Goal: Transaction & Acquisition: Purchase product/service

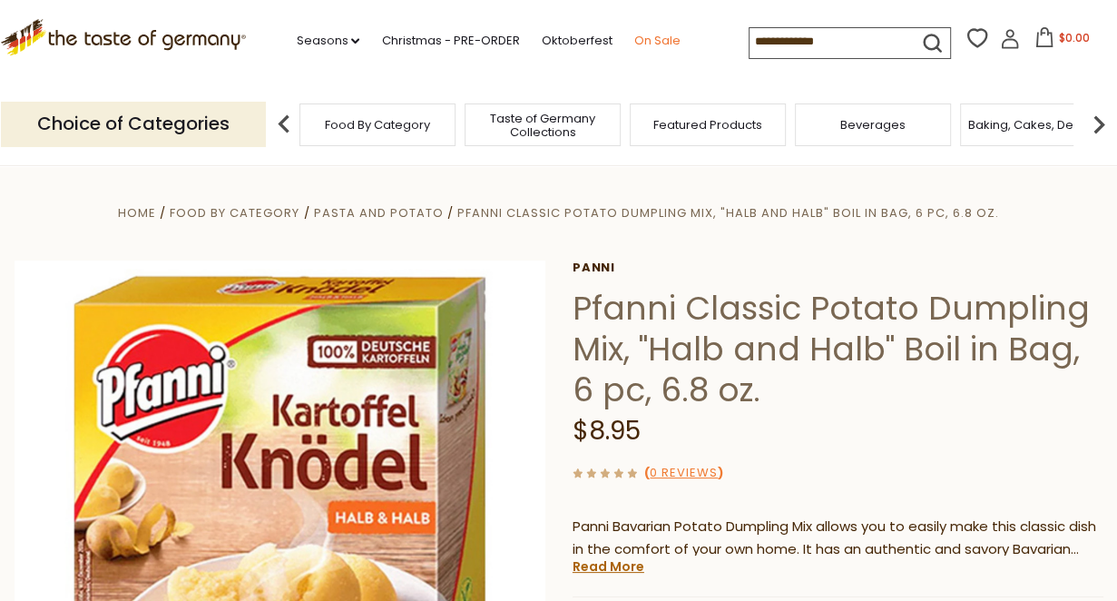
click at [652, 38] on link "On Sale" at bounding box center [656, 41] width 46 height 20
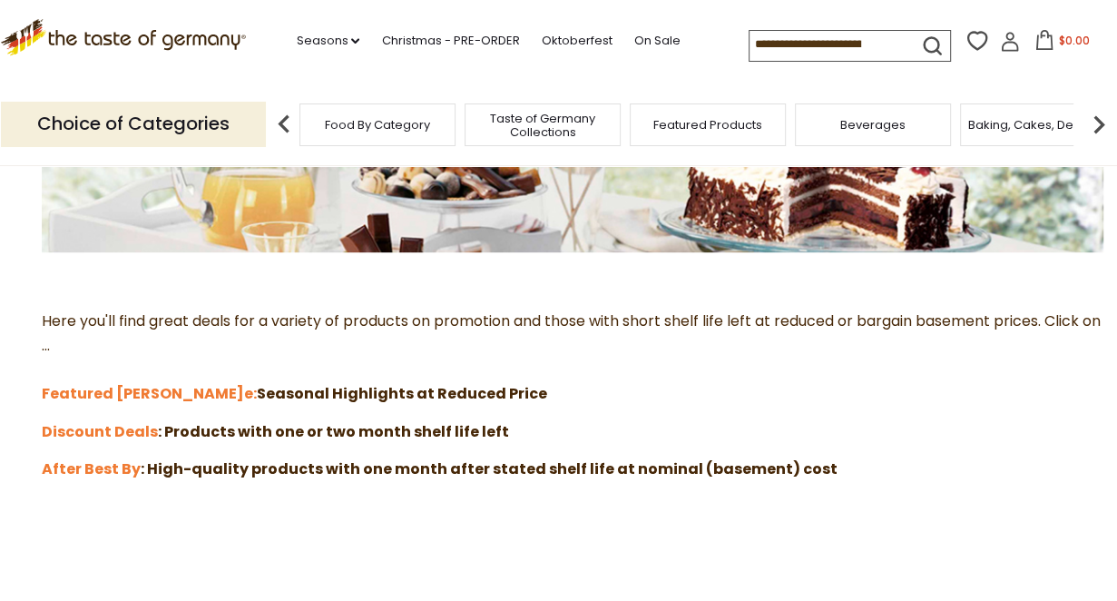
scroll to position [423, 0]
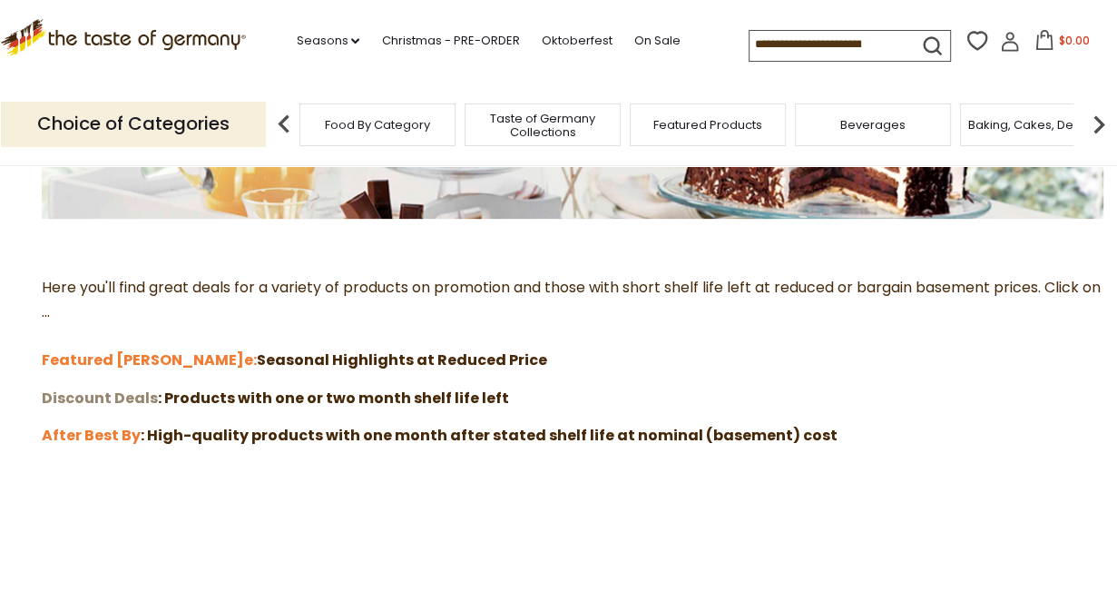
click at [99, 393] on strong "Discount Deals" at bounding box center [100, 397] width 116 height 21
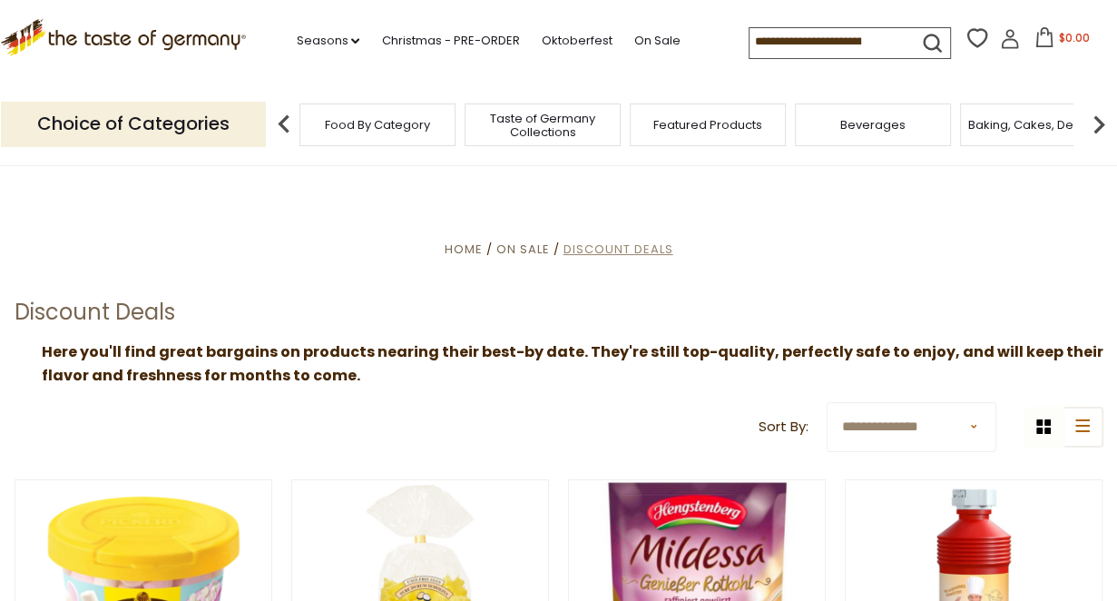
click at [599, 250] on span "Discount Deals" at bounding box center [619, 248] width 110 height 17
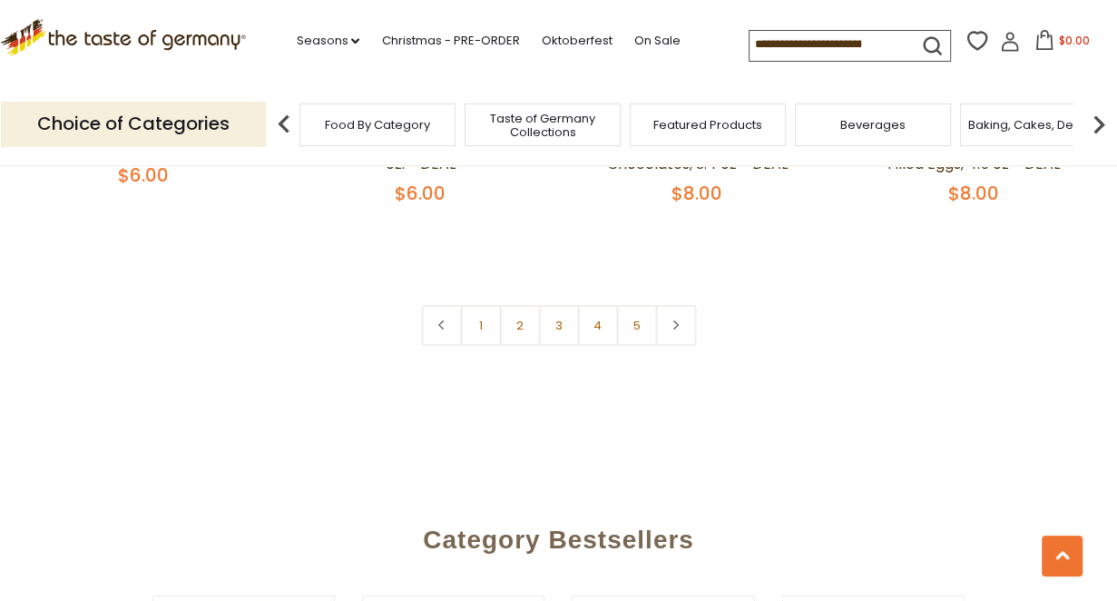
scroll to position [4295, 0]
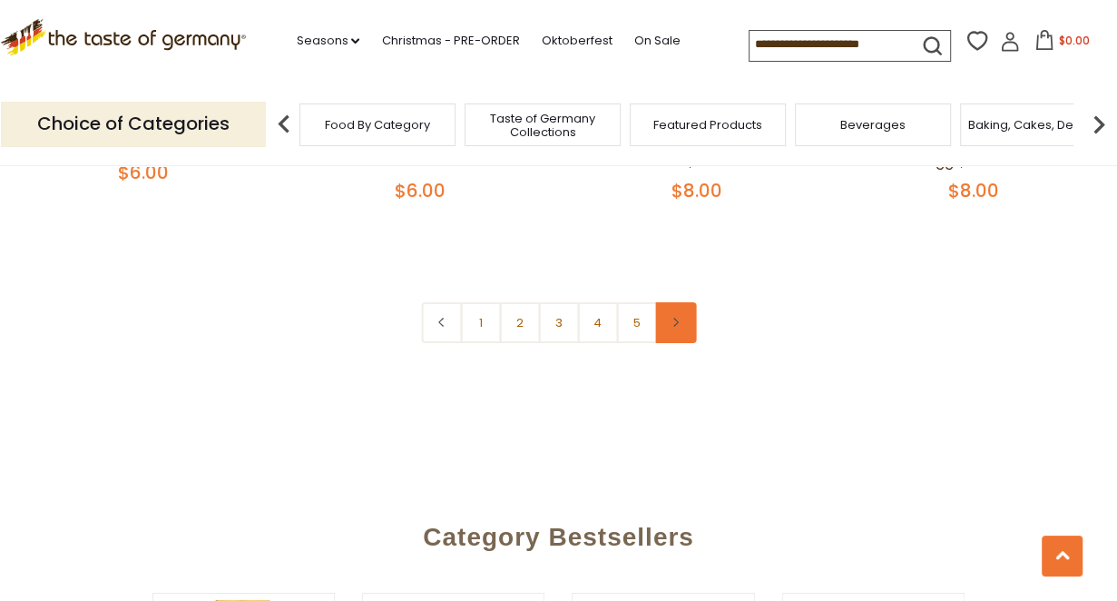
click at [672, 302] on link at bounding box center [675, 322] width 41 height 41
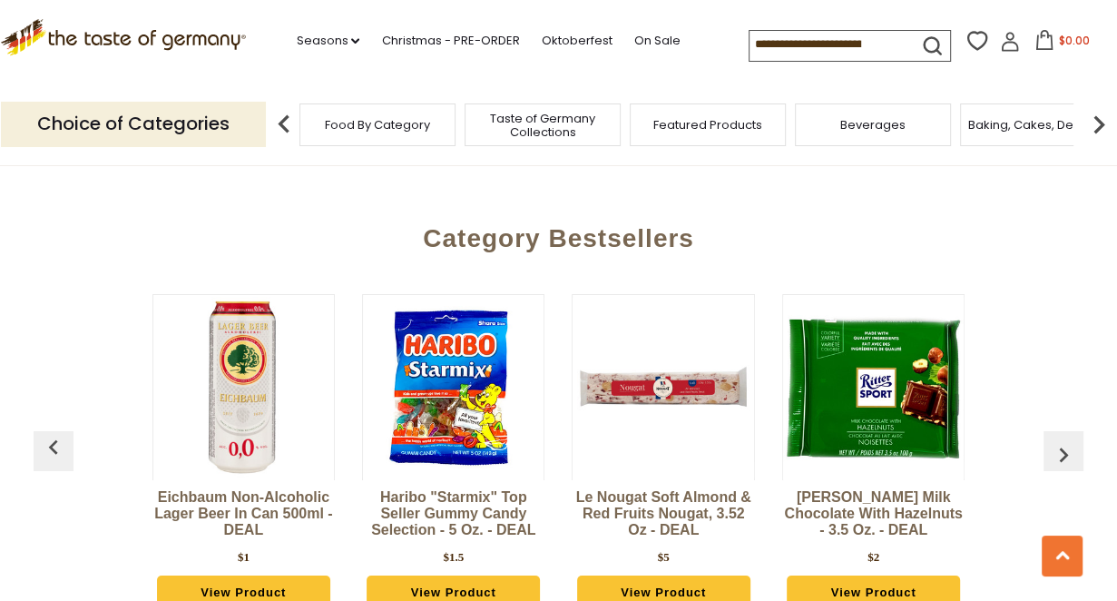
scroll to position [4597, 0]
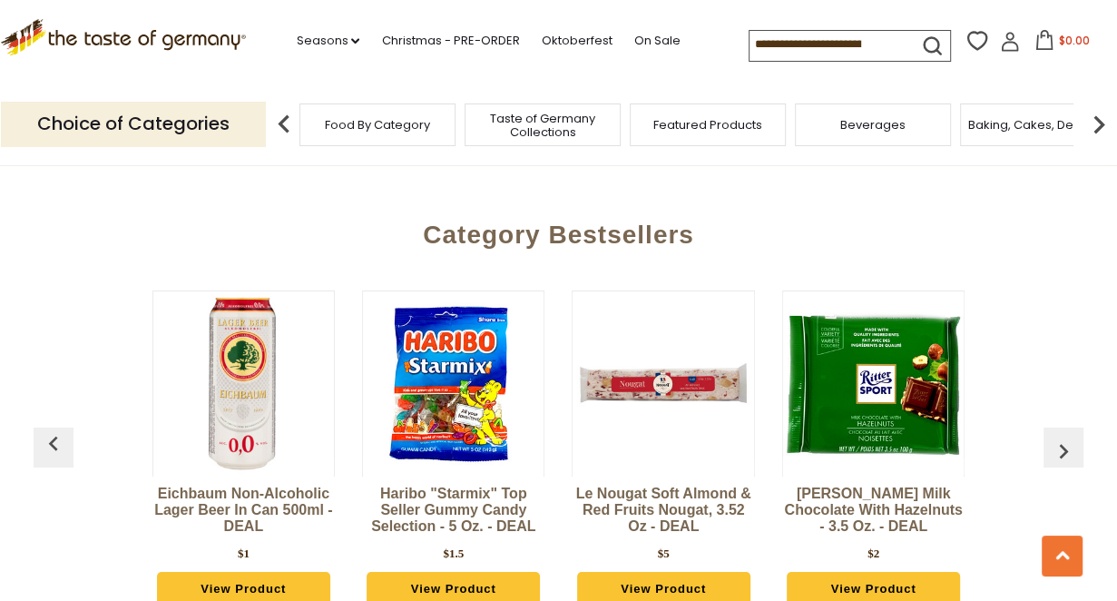
click at [1057, 436] on img "button" at bounding box center [1063, 450] width 29 height 29
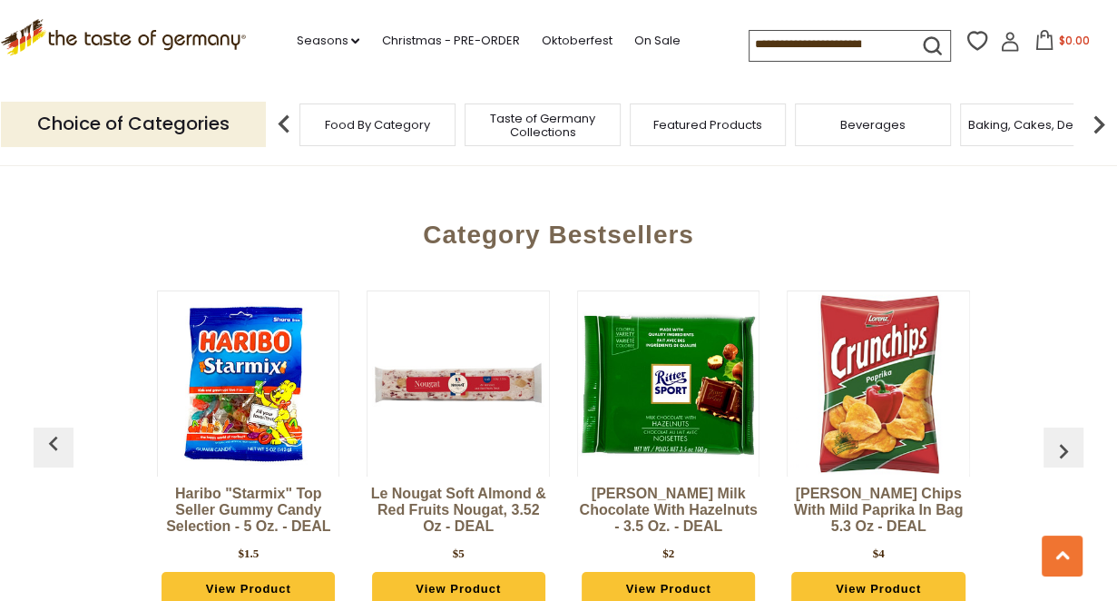
scroll to position [0, 209]
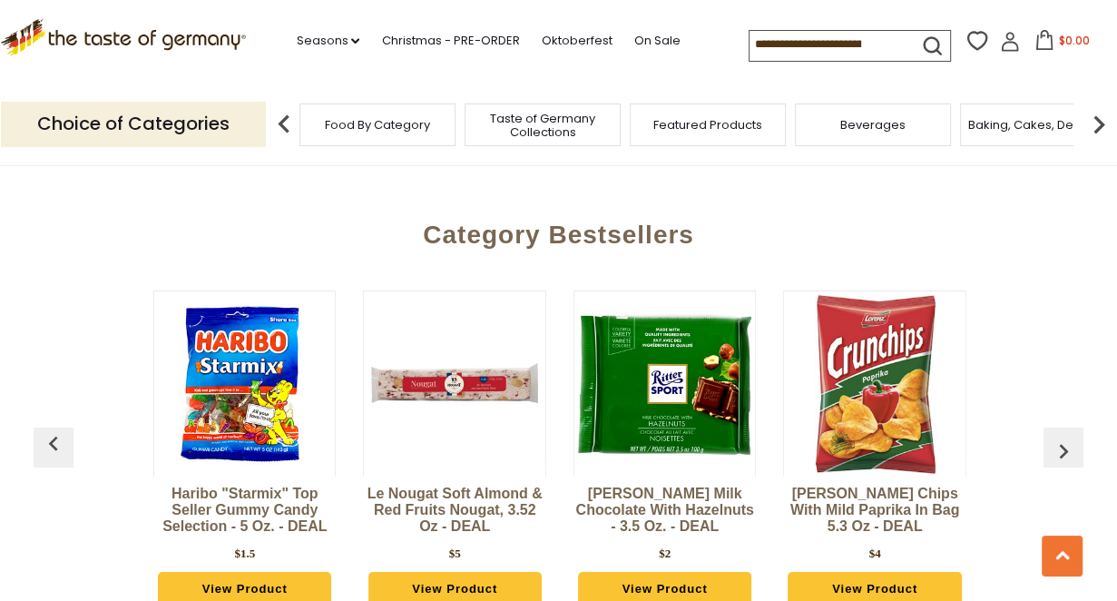
click at [1057, 436] on img "button" at bounding box center [1063, 450] width 29 height 29
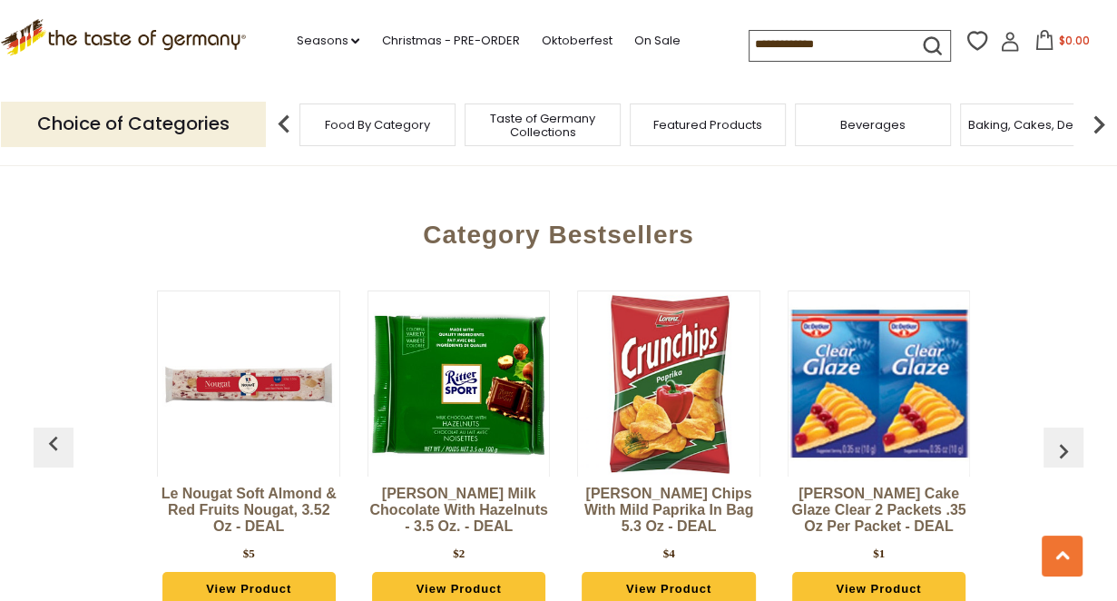
scroll to position [0, 418]
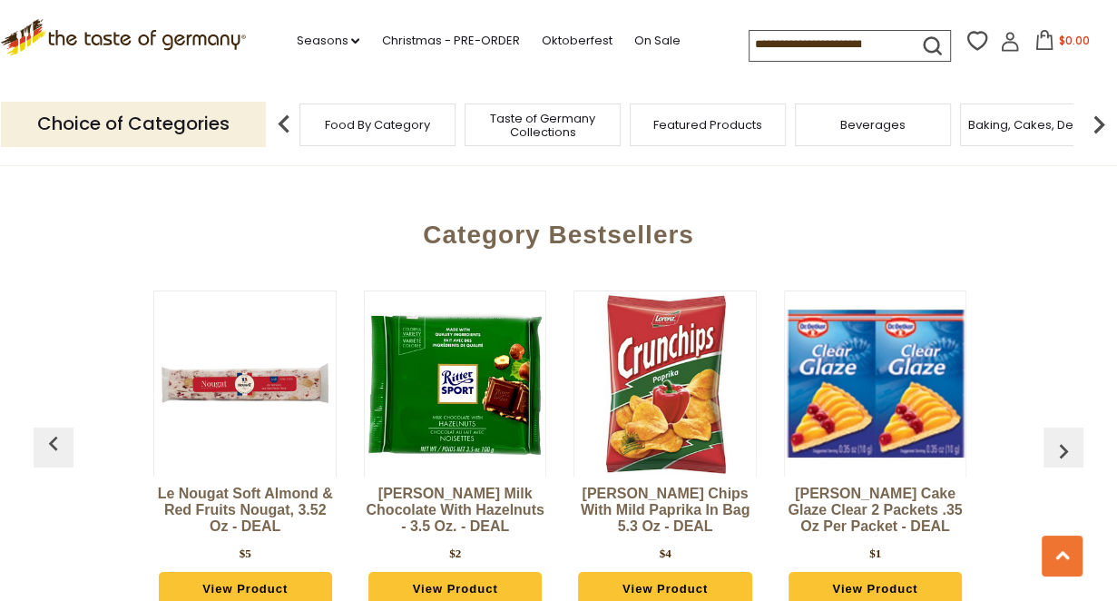
click at [1057, 436] on img "button" at bounding box center [1063, 450] width 29 height 29
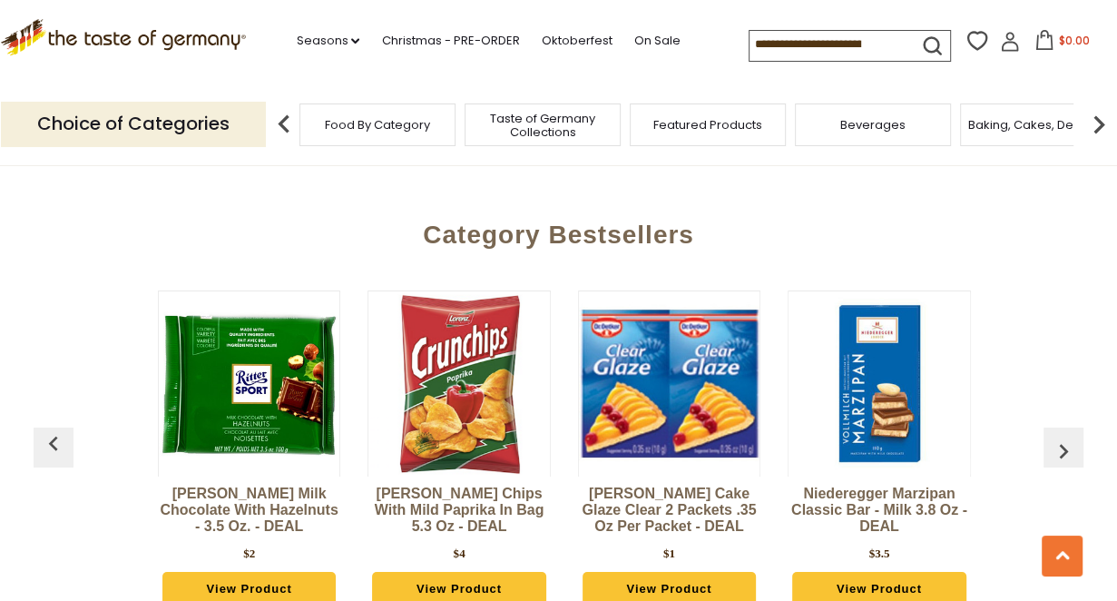
scroll to position [0, 628]
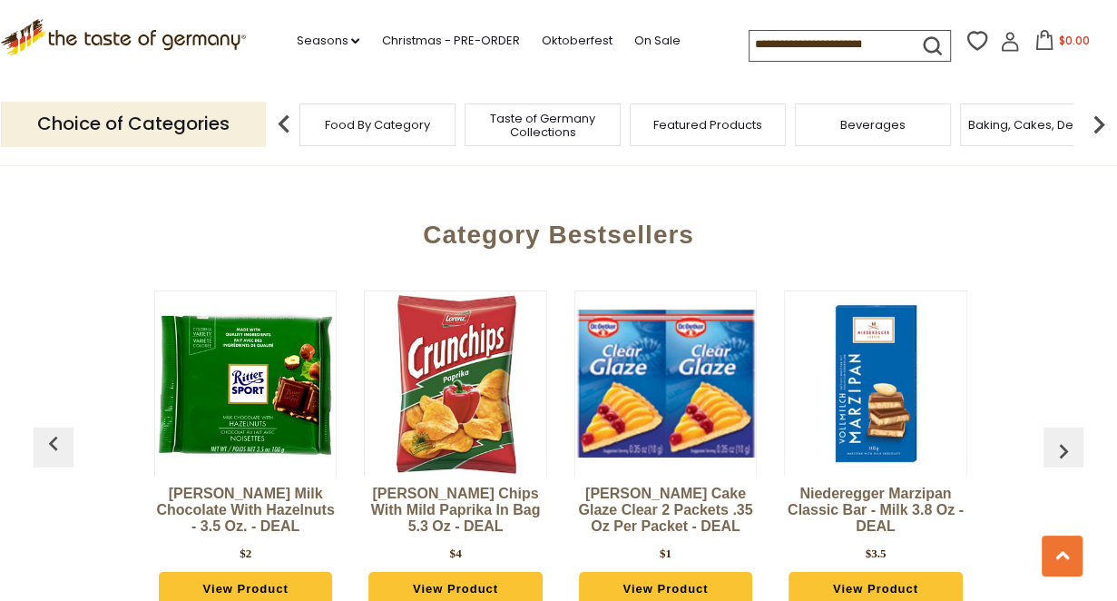
click at [1057, 436] on img "button" at bounding box center [1063, 450] width 29 height 29
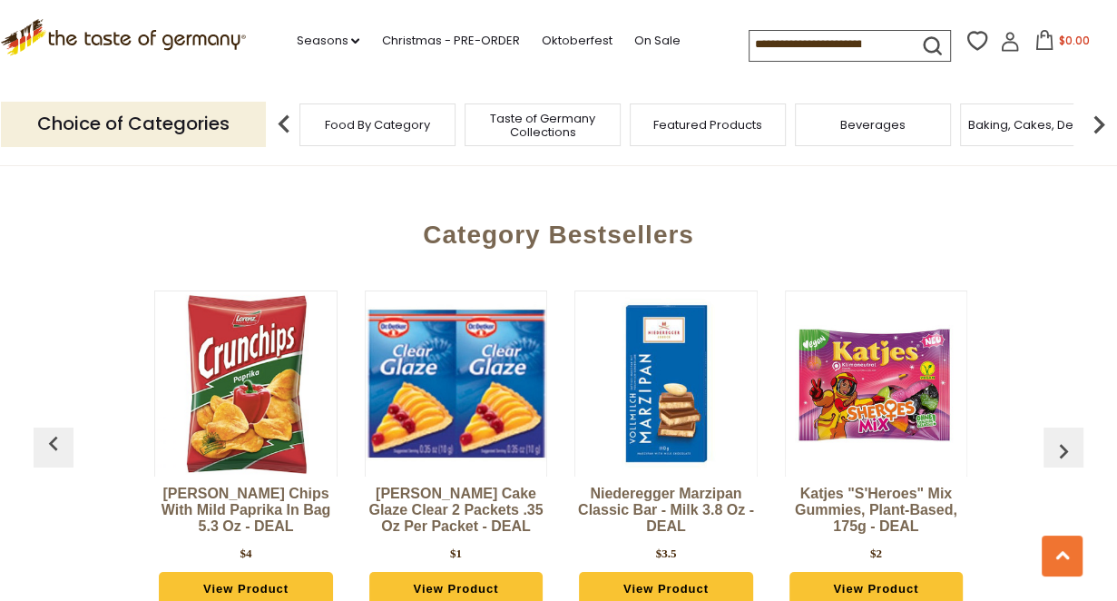
click at [1057, 436] on img "button" at bounding box center [1063, 450] width 29 height 29
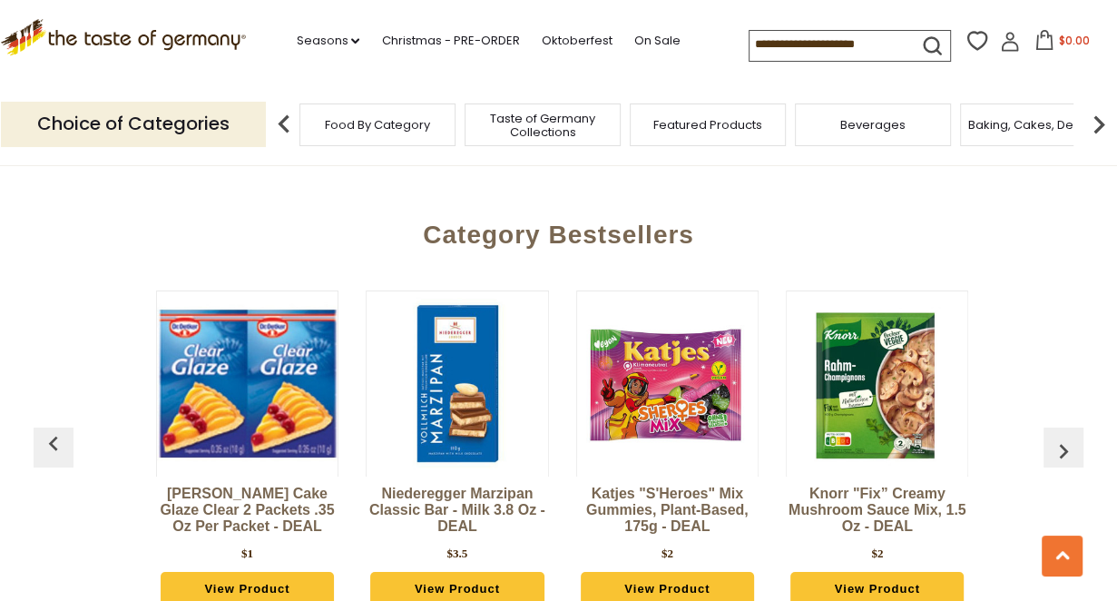
click at [1057, 436] on img "button" at bounding box center [1063, 450] width 29 height 29
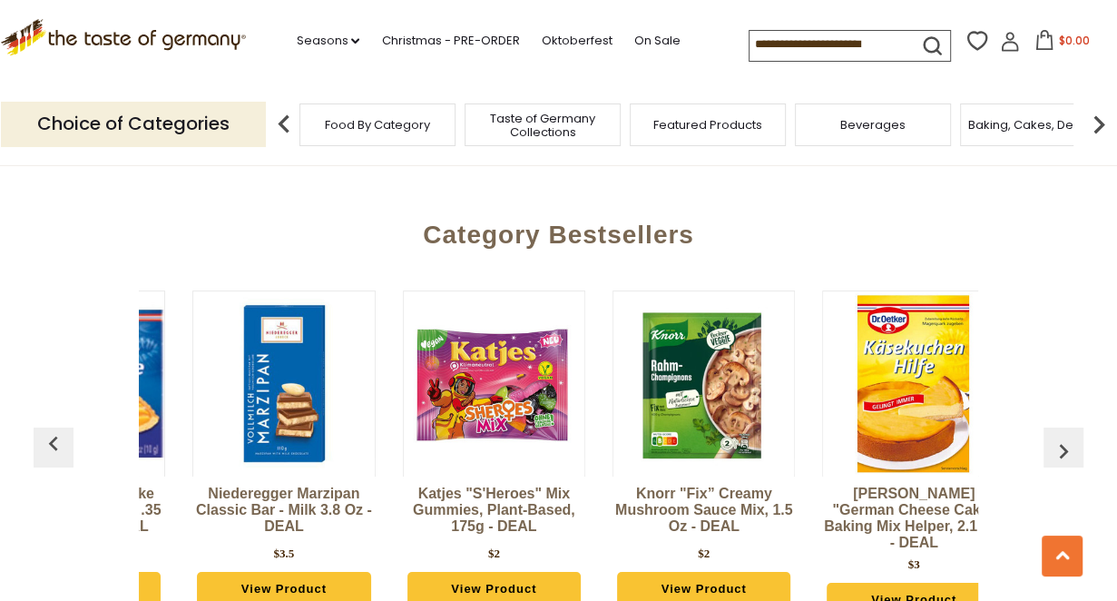
scroll to position [0, 1256]
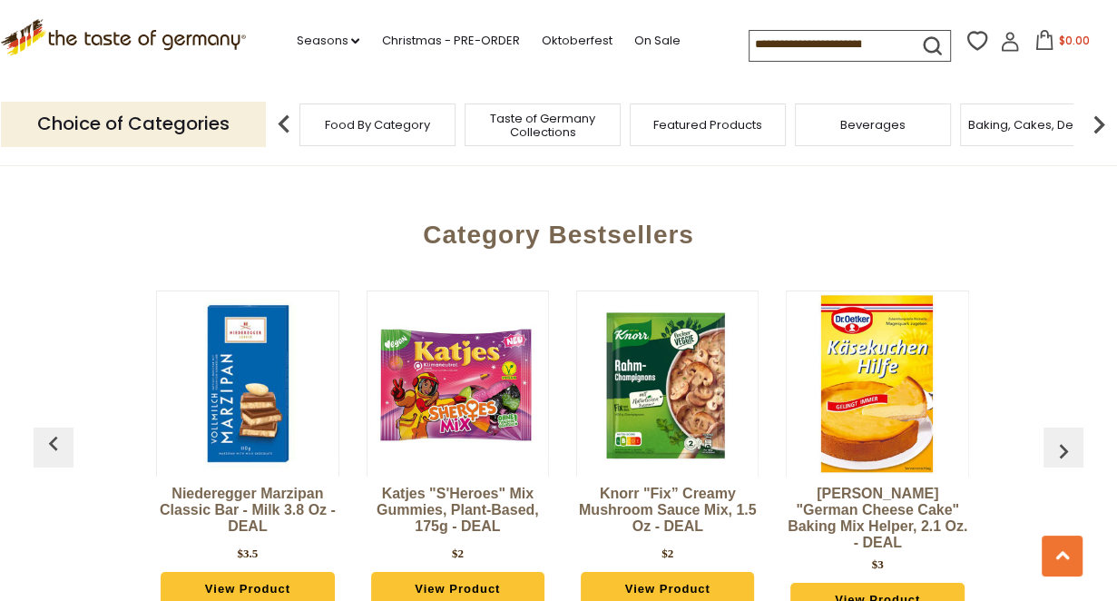
click at [1057, 436] on img "button" at bounding box center [1063, 450] width 29 height 29
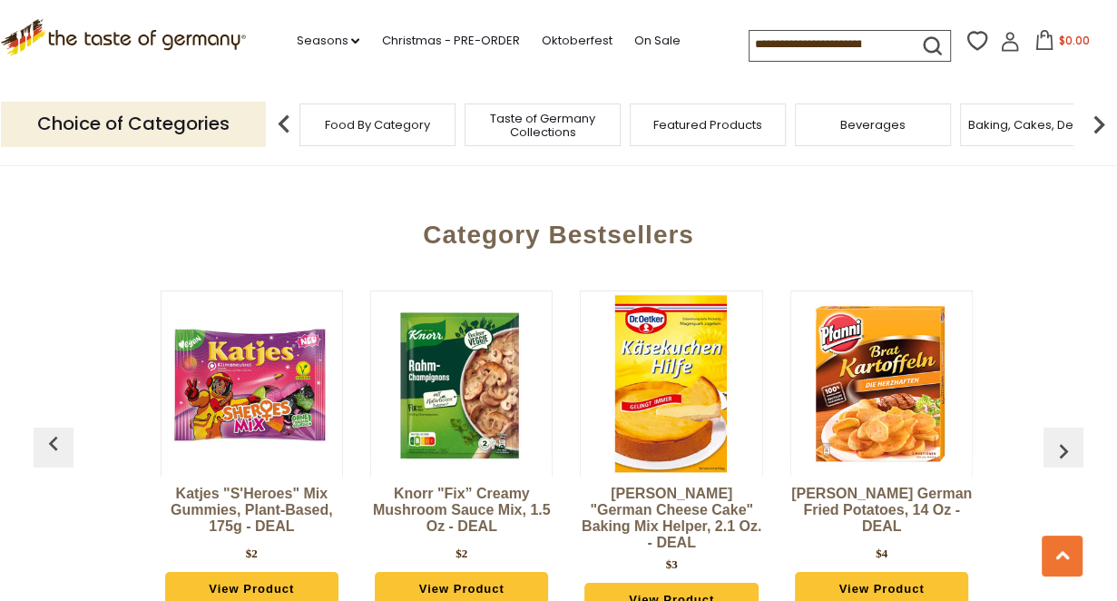
scroll to position [0, 1466]
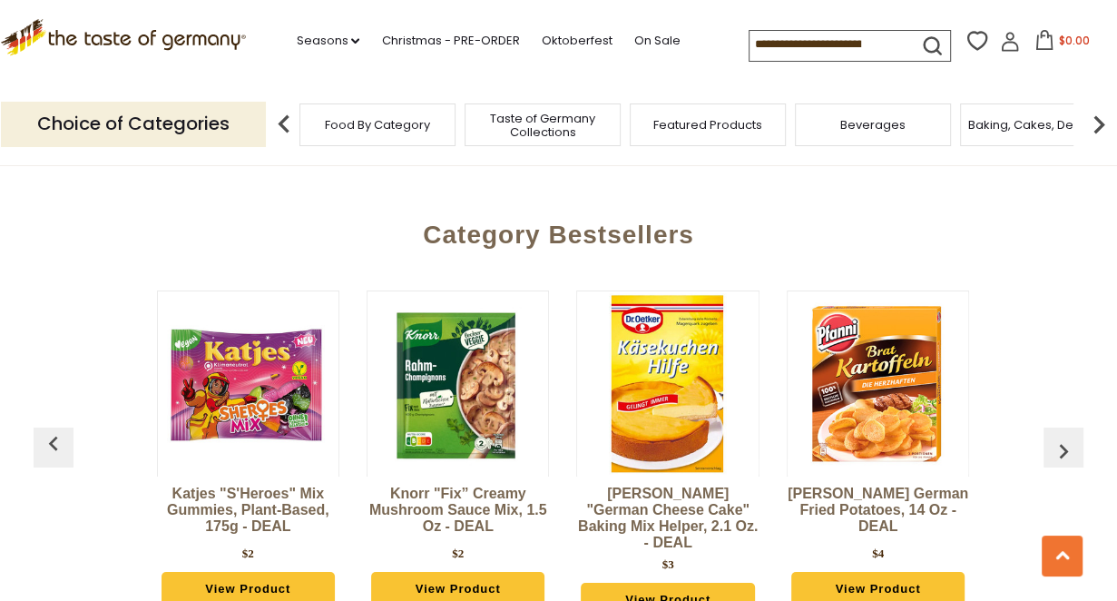
click at [1057, 436] on img "button" at bounding box center [1063, 450] width 29 height 29
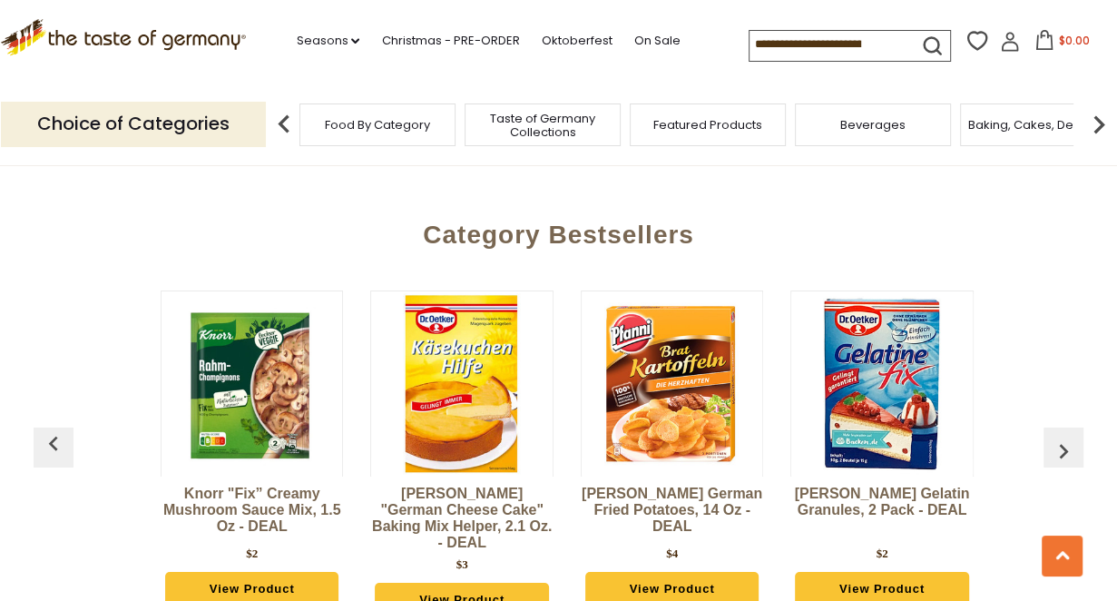
scroll to position [0, 1675]
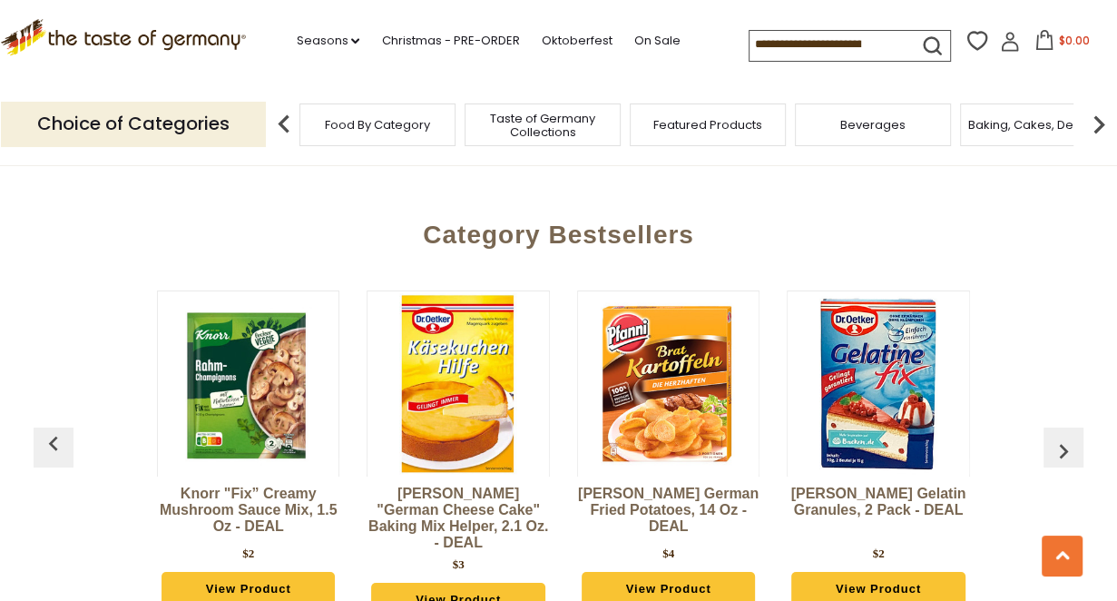
click at [1057, 436] on img "button" at bounding box center [1063, 450] width 29 height 29
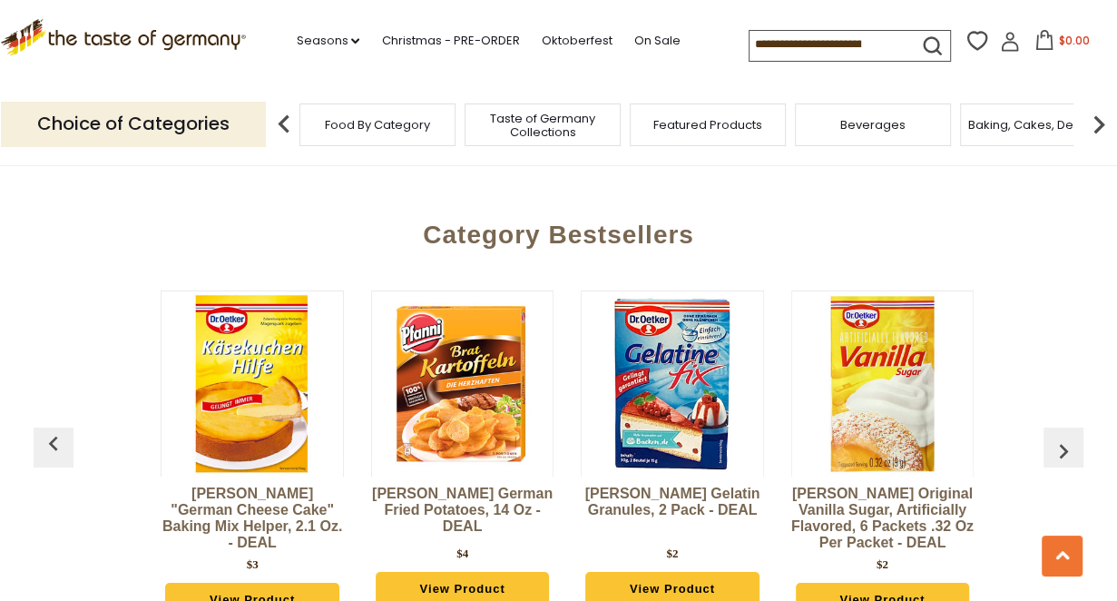
scroll to position [0, 1884]
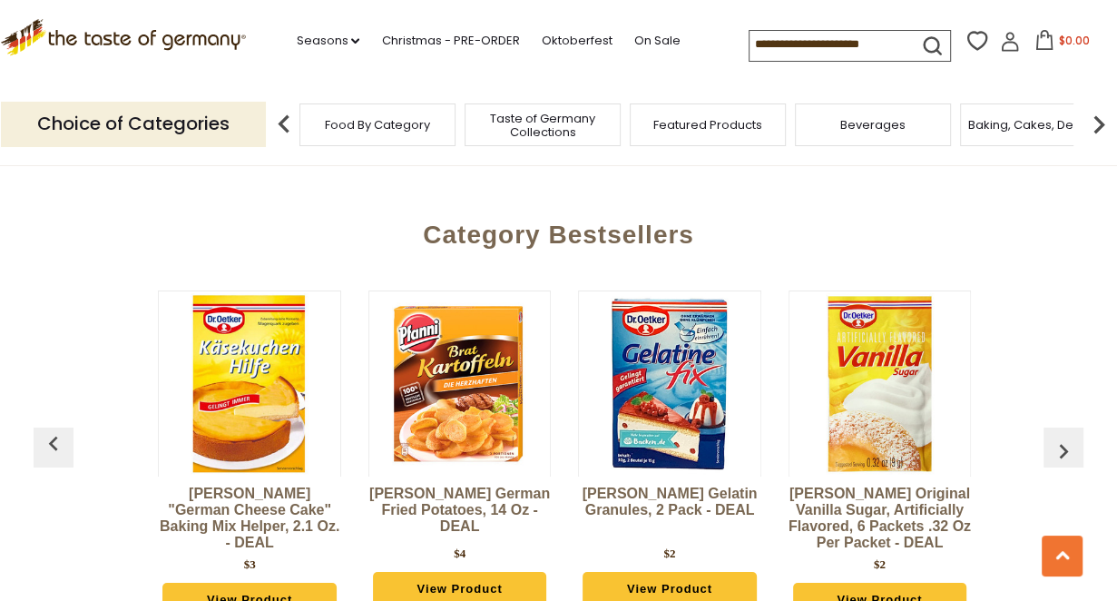
click at [1057, 436] on img "button" at bounding box center [1063, 450] width 29 height 29
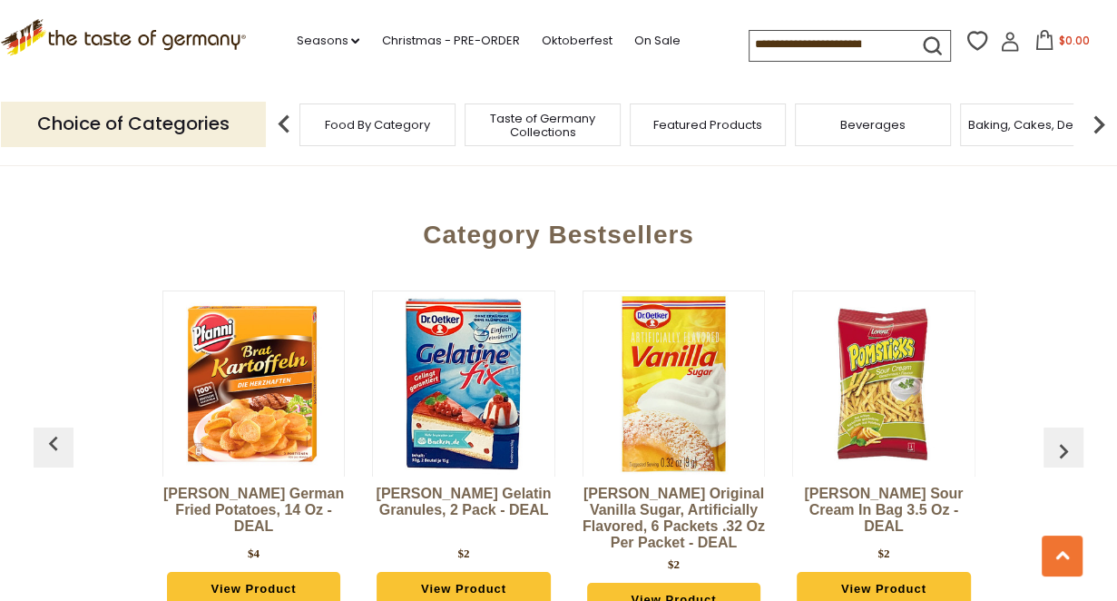
scroll to position [0, 2093]
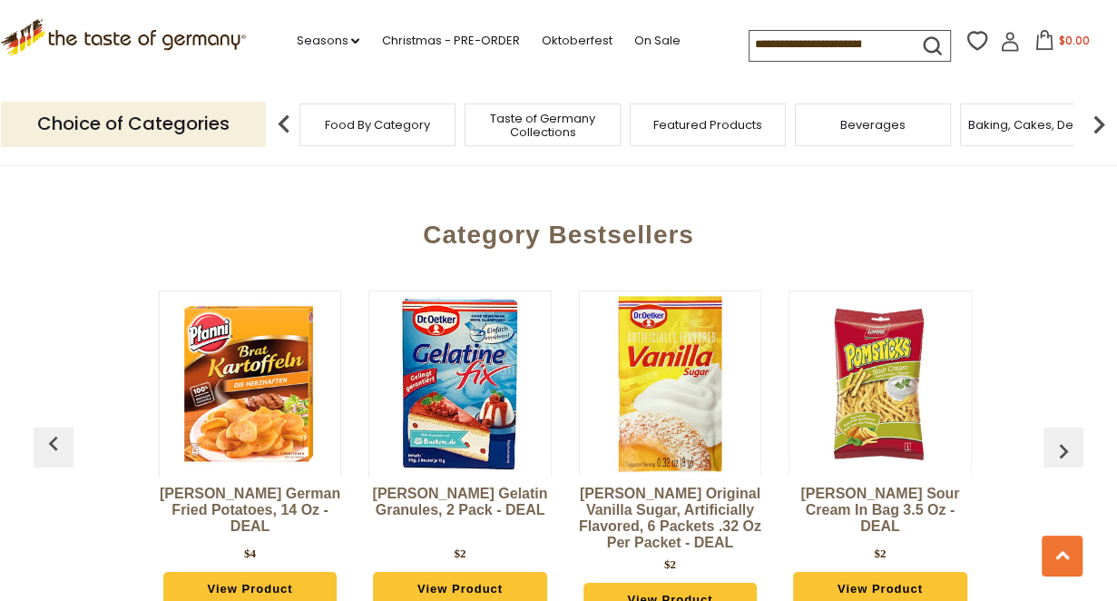
click at [1057, 436] on img "button" at bounding box center [1063, 450] width 29 height 29
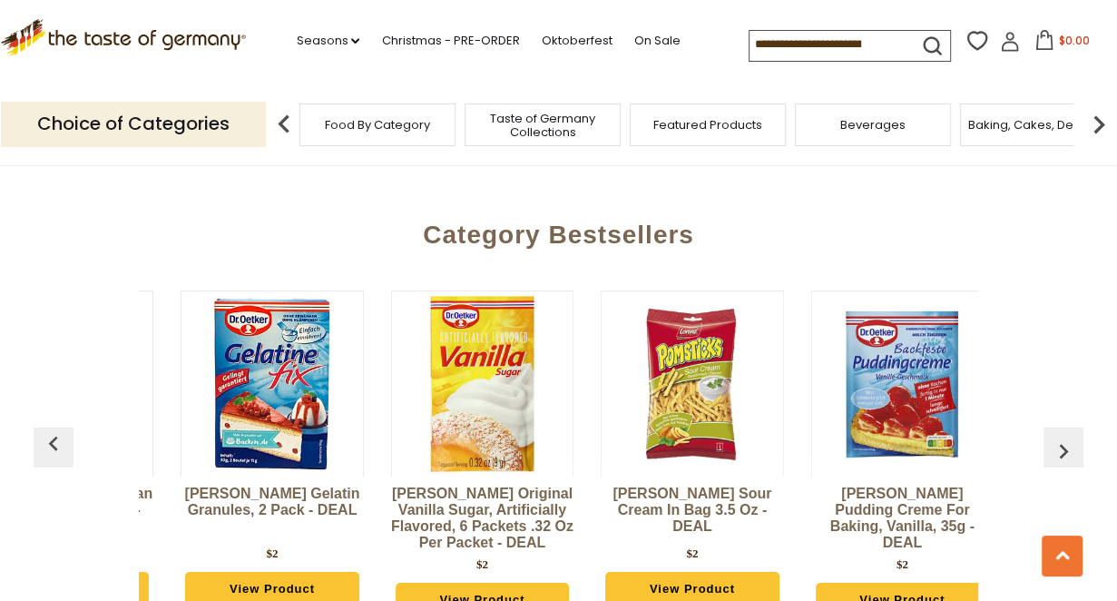
scroll to position [0, 2303]
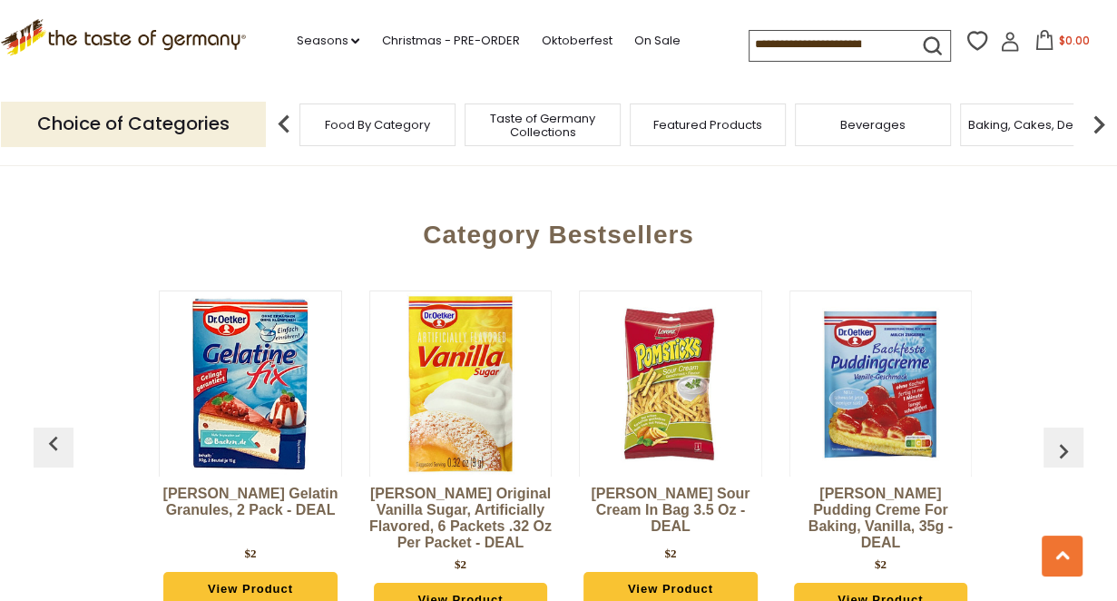
click at [1057, 436] on img "button" at bounding box center [1063, 450] width 29 height 29
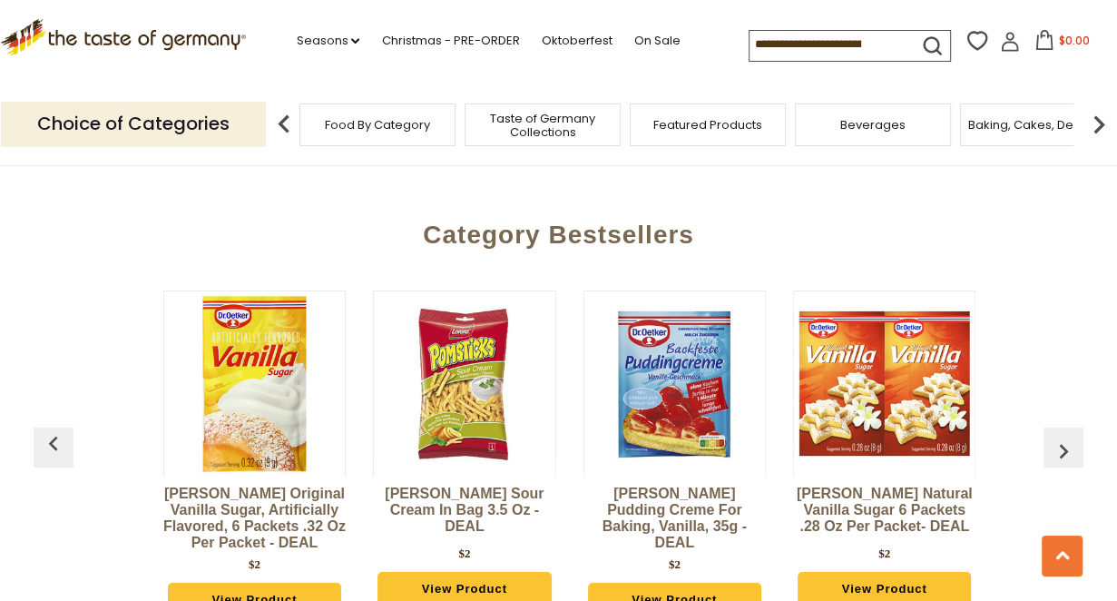
scroll to position [0, 2513]
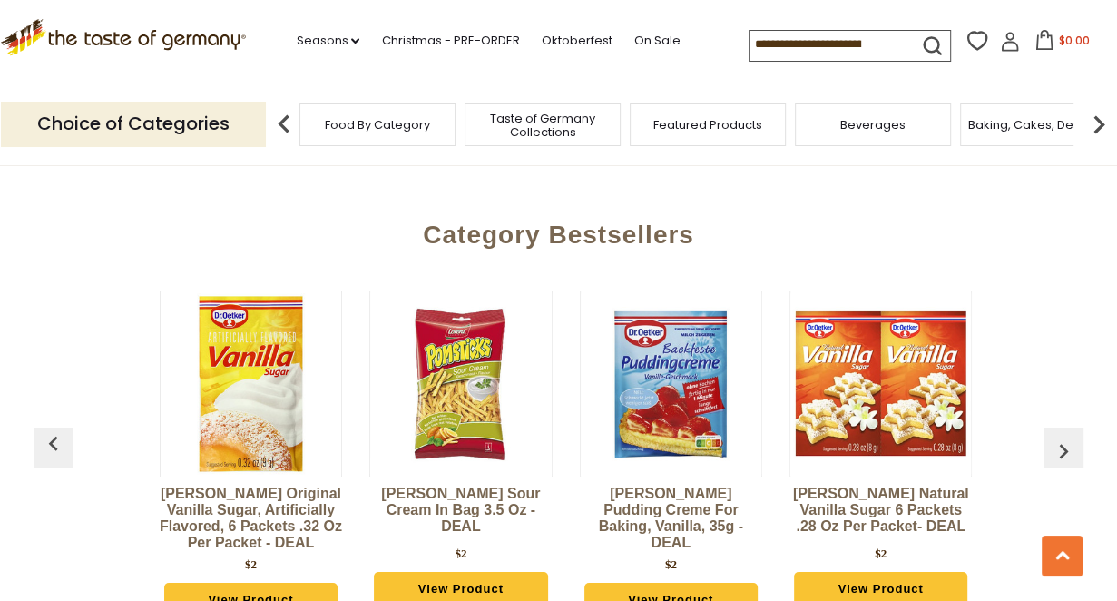
click at [1057, 436] on img "button" at bounding box center [1063, 450] width 29 height 29
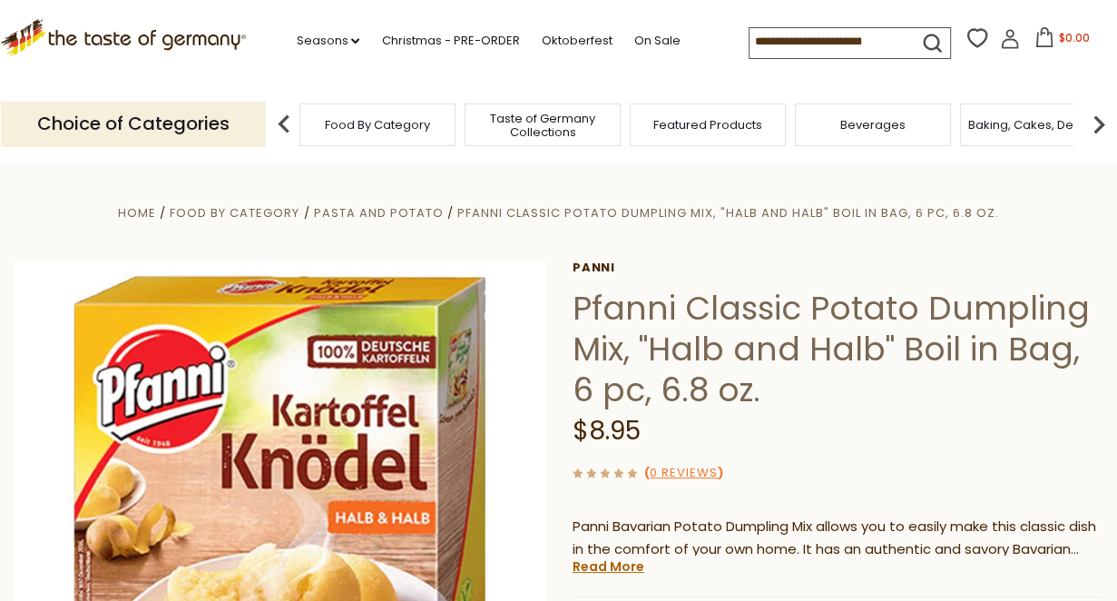
click at [1097, 123] on img at bounding box center [1099, 124] width 36 height 36
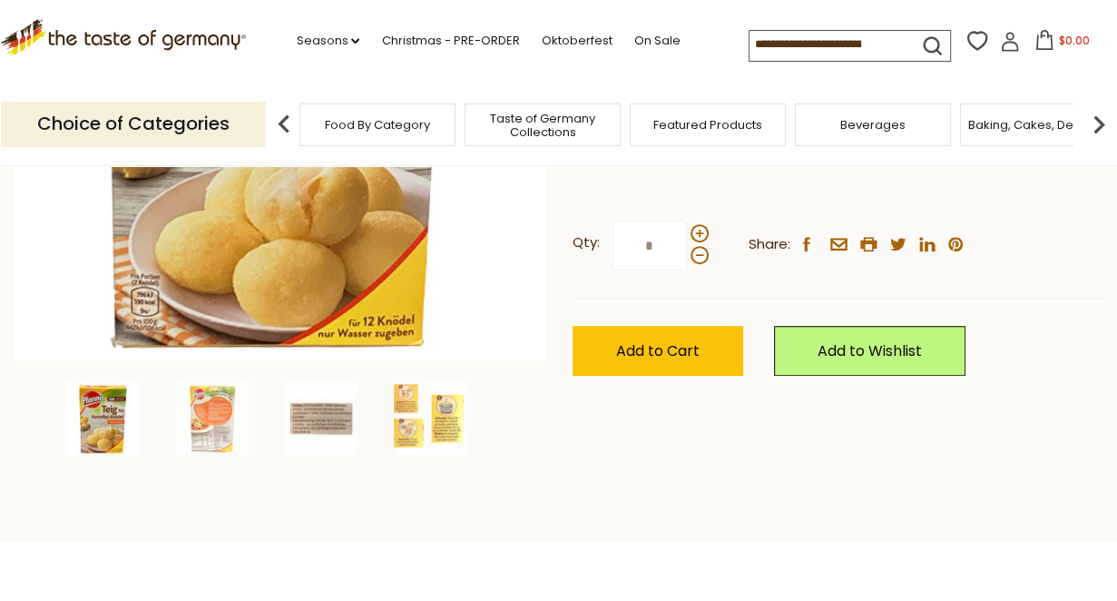
scroll to position [484, 0]
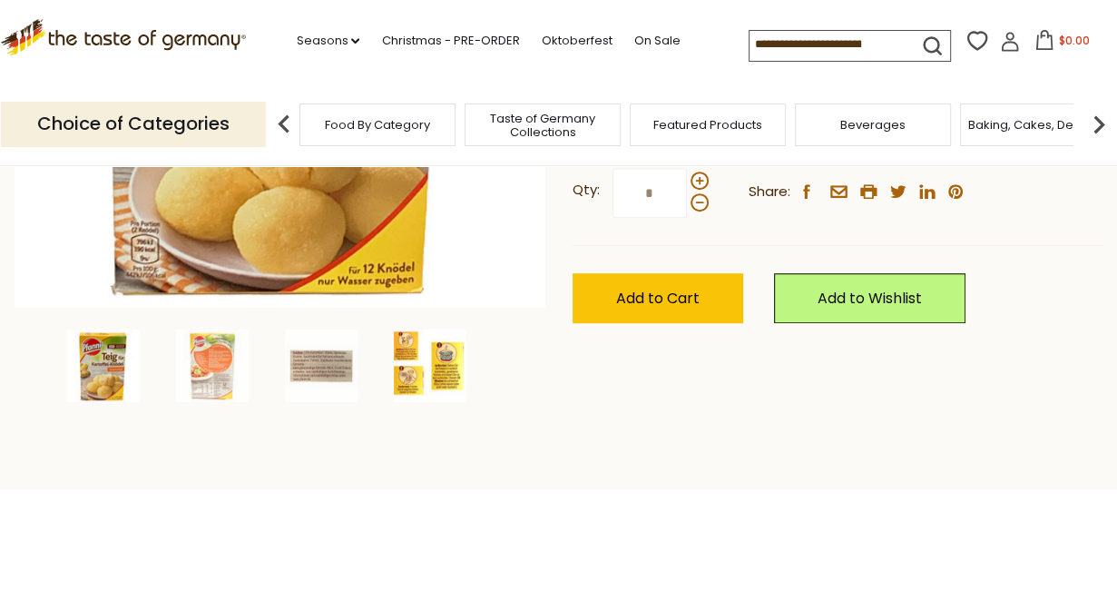
click at [431, 366] on img at bounding box center [430, 365] width 73 height 73
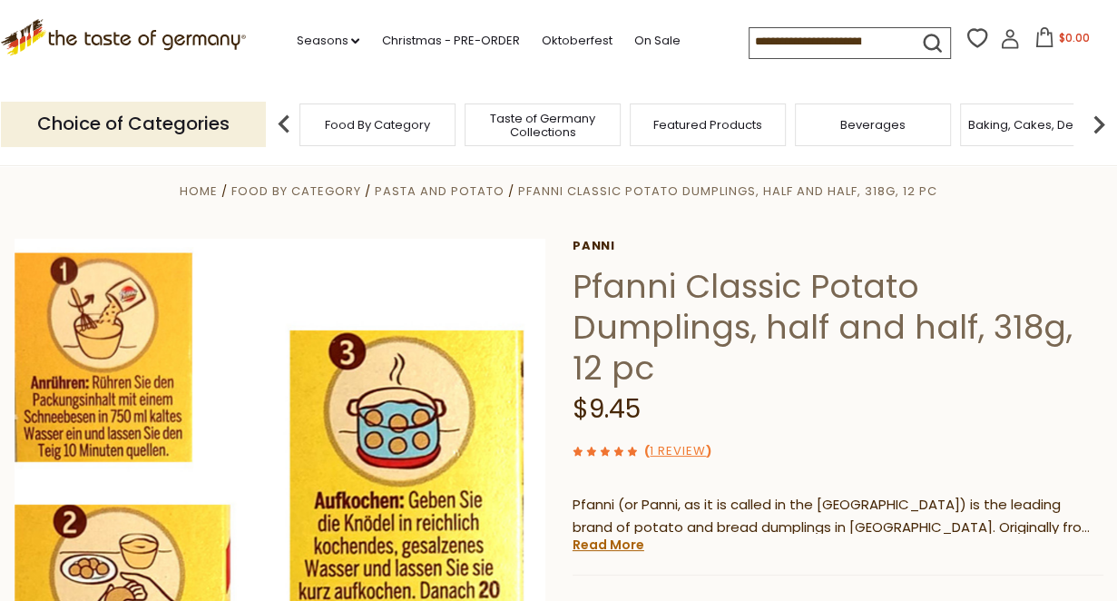
scroll to position [0, 0]
